Goal: Task Accomplishment & Management: Manage account settings

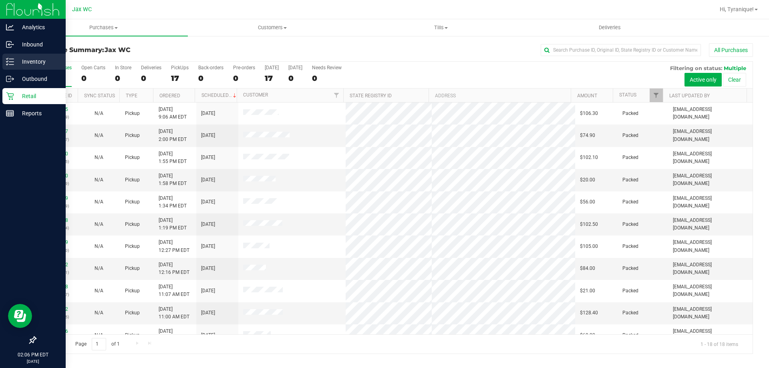
click at [30, 62] on p "Inventory" at bounding box center [38, 62] width 48 height 10
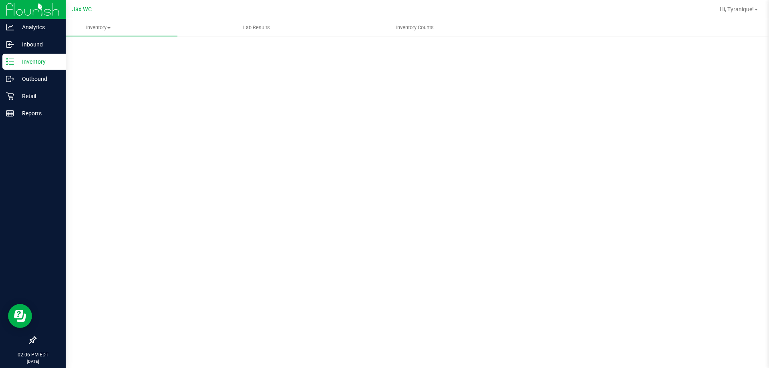
click at [40, 66] on p "Inventory" at bounding box center [38, 62] width 48 height 10
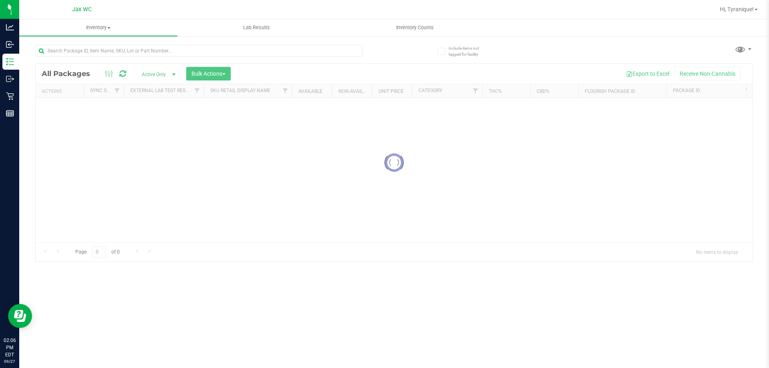
click at [120, 44] on div at bounding box center [214, 51] width 359 height 26
click at [115, 47] on input "text" at bounding box center [198, 51] width 327 height 12
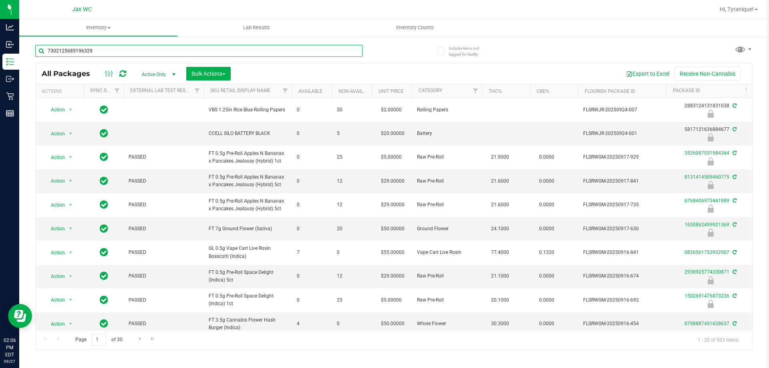
type input "7302125685196329"
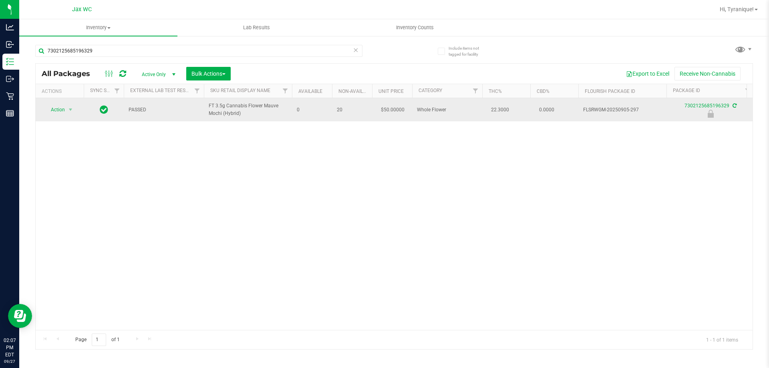
click at [63, 107] on span "Action" at bounding box center [55, 109] width 22 height 11
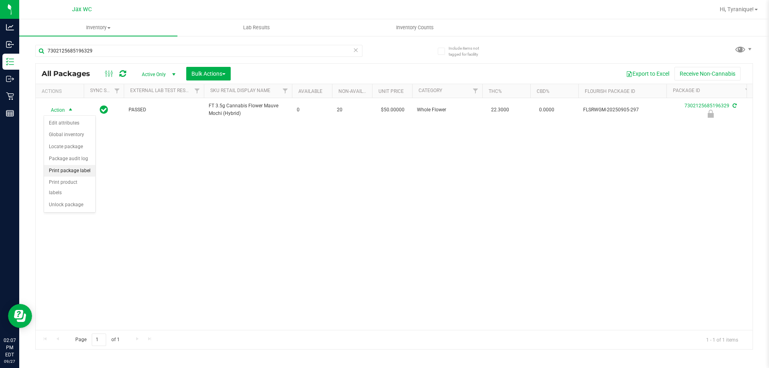
click at [79, 168] on li "Print package label" at bounding box center [69, 171] width 51 height 12
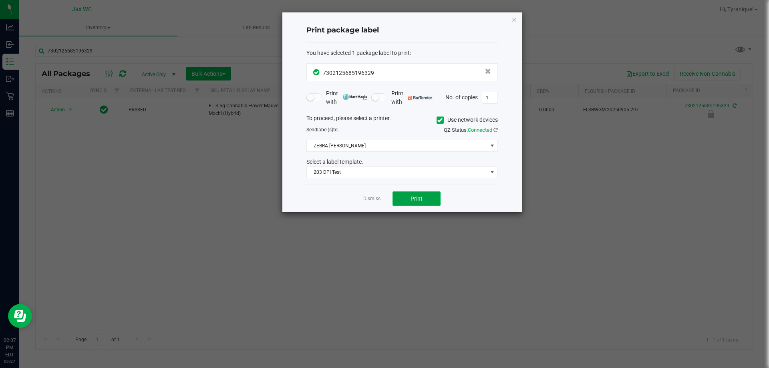
click at [409, 195] on button "Print" at bounding box center [417, 198] width 48 height 14
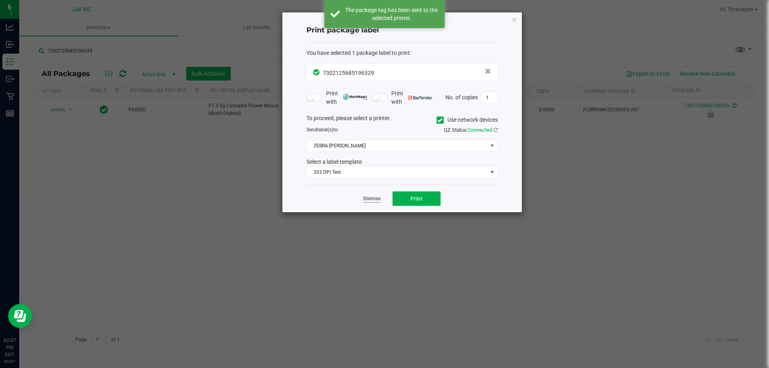
click at [372, 197] on link "Dismiss" at bounding box center [371, 198] width 17 height 7
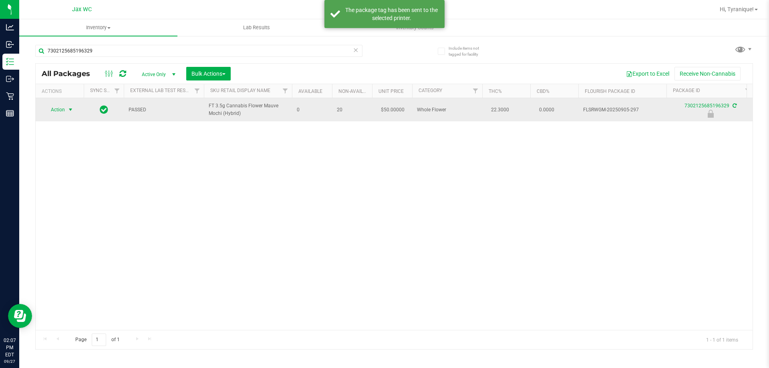
click at [58, 110] on span "Action" at bounding box center [55, 109] width 22 height 11
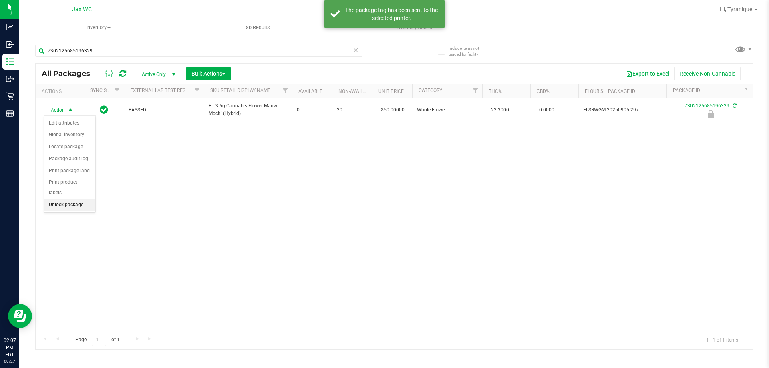
click at [72, 199] on li "Unlock package" at bounding box center [69, 205] width 51 height 12
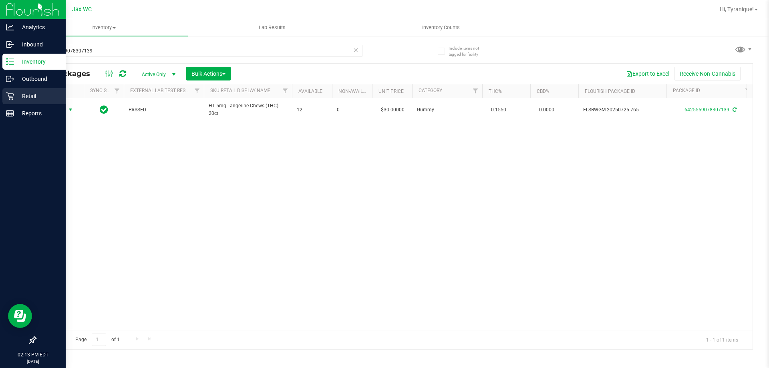
click at [18, 95] on div "Analytics Inbound Inventory Outbound Retail Reports 02:13 PM EDT 09/27/2025 09/…" at bounding box center [384, 184] width 769 height 368
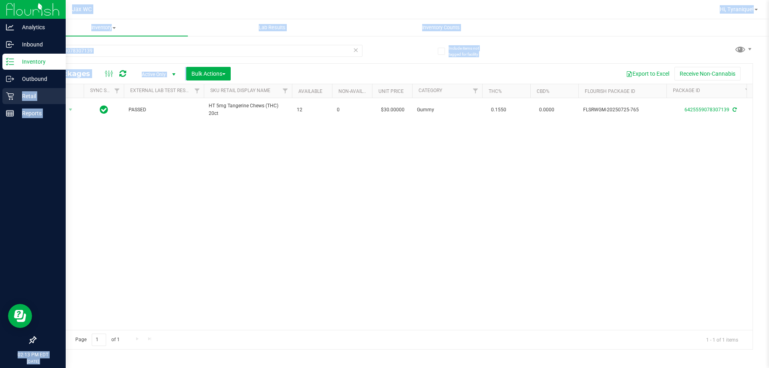
click at [16, 94] on p "Retail" at bounding box center [38, 96] width 48 height 10
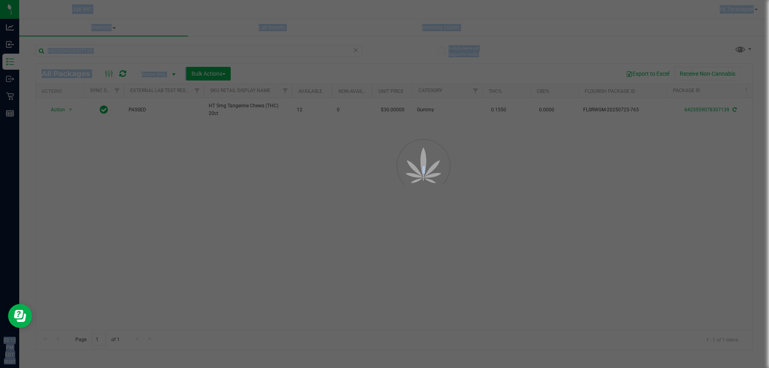
click at [256, 155] on div at bounding box center [384, 184] width 769 height 368
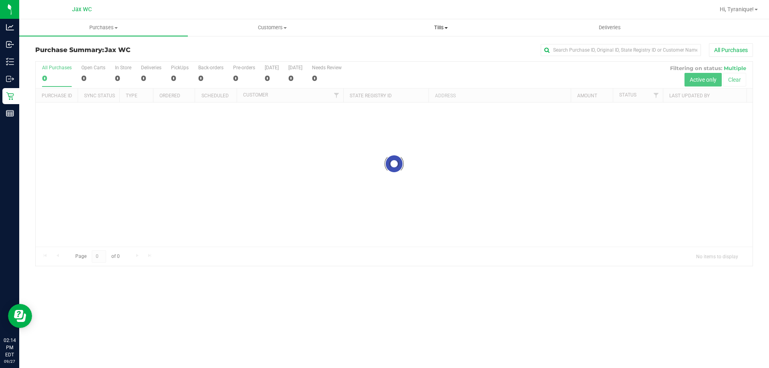
click at [442, 24] on span "Tills" at bounding box center [441, 27] width 168 height 7
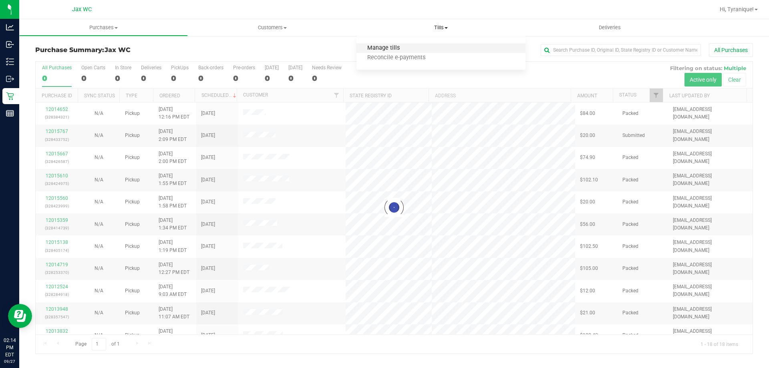
click at [407, 50] on span "Manage tills" at bounding box center [383, 48] width 54 height 7
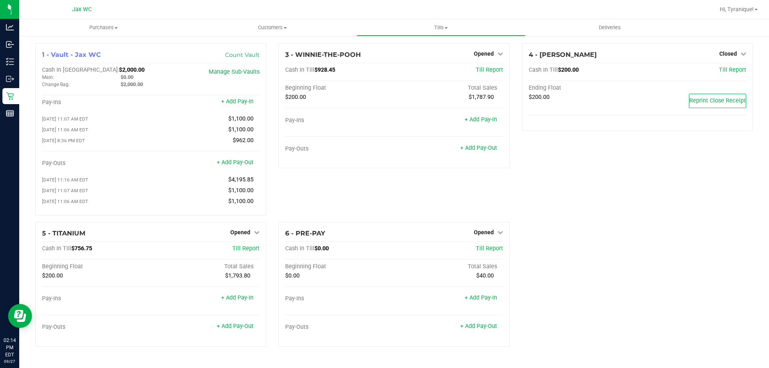
drag, startPoint x: 602, startPoint y: 178, endPoint x: 601, endPoint y: 174, distance: 4.2
click at [601, 174] on div "4 - YOUSSOU-NDOUR Closed Open Till Cash In Till $200.00 Till Report Ending Floa…" at bounding box center [637, 132] width 243 height 179
click at [587, 150] on div "4 - YOUSSOU-NDOUR Closed Open Till Cash In Till $200.00 Till Report Ending Floa…" at bounding box center [637, 132] width 243 height 179
click at [750, 9] on span "Hi, Tyranique!" at bounding box center [737, 9] width 34 height 6
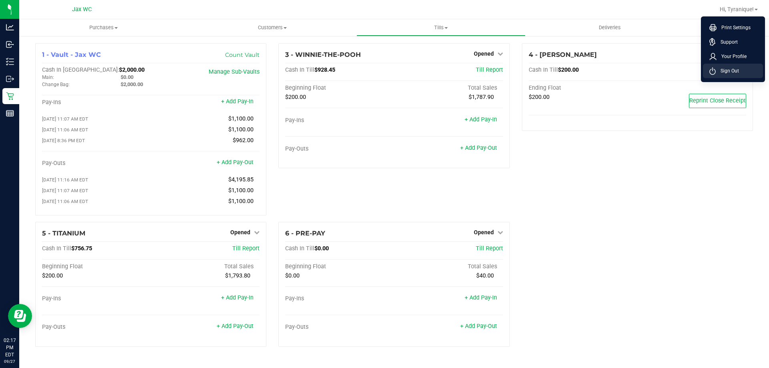
click at [734, 75] on li "Sign Out" at bounding box center [733, 71] width 60 height 14
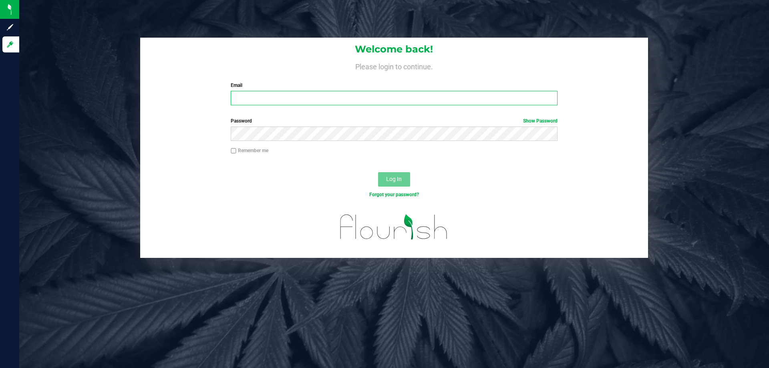
click at [330, 95] on input "Email" at bounding box center [394, 98] width 326 height 14
type input "ansmith@liveparallel.com"
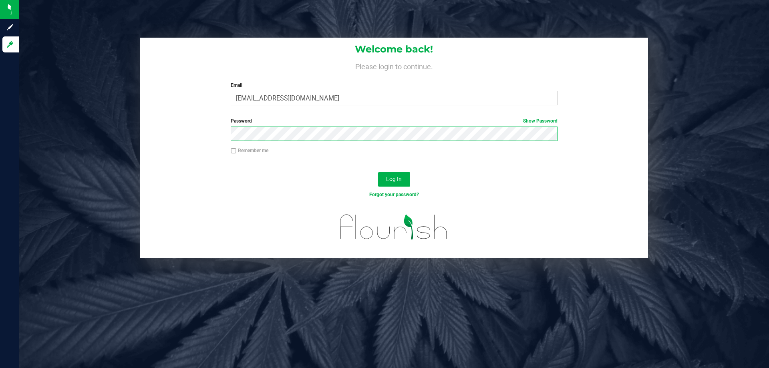
click at [378, 172] on button "Log In" at bounding box center [394, 179] width 32 height 14
